Goal: Find specific page/section: Find specific page/section

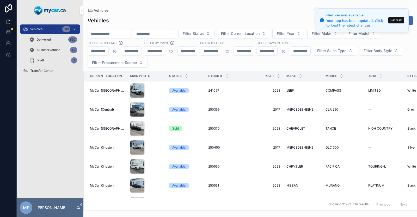
click at [396, 20] on button "Refresh" at bounding box center [396, 20] width 16 height 6
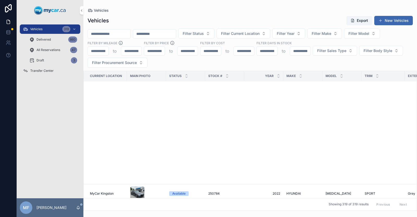
scroll to position [986, 0]
click at [260, 35] on span "Filter Current Location" at bounding box center [240, 33] width 39 height 5
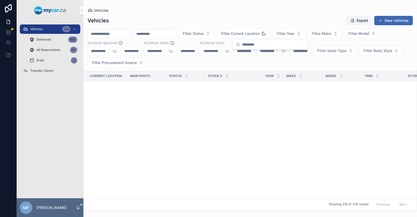
scroll to position [1799, 0]
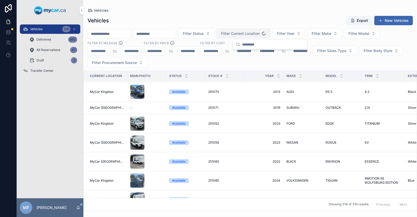
click at [260, 33] on span "Filter Current Location" at bounding box center [240, 33] width 39 height 5
click at [260, 34] on span "Filter Current Location" at bounding box center [240, 33] width 39 height 5
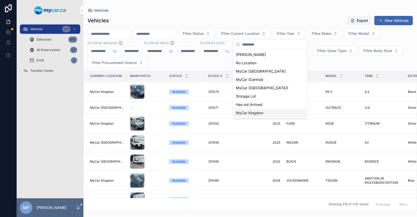
click at [244, 114] on span "MyCar Kingston" at bounding box center [249, 113] width 27 height 5
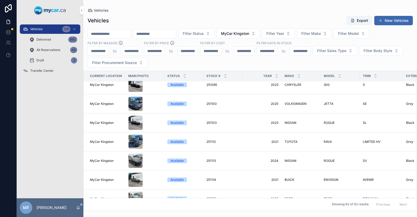
scroll to position [666, 0]
